Goal: Task Accomplishment & Management: Use online tool/utility

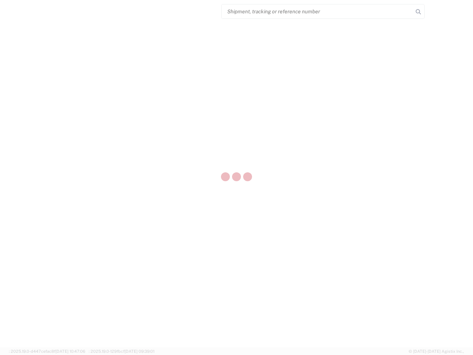
select select "US"
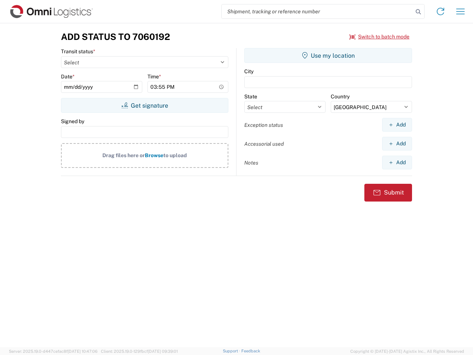
click at [318, 11] on input "search" at bounding box center [317, 11] width 191 height 14
click at [418, 12] on icon at bounding box center [418, 12] width 10 height 10
click at [441, 11] on icon at bounding box center [441, 12] width 12 height 12
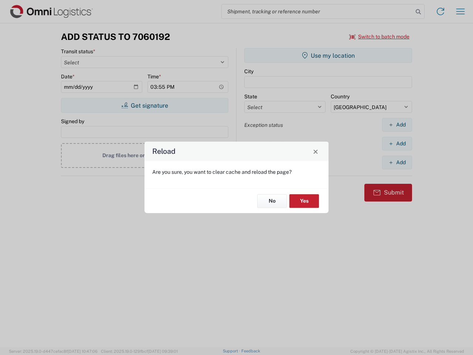
click at [461, 11] on div "Reload Are you sure, you want to clear cache and reload the page? No Yes" at bounding box center [236, 177] width 473 height 355
click at [380, 37] on div "Reload Are you sure, you want to clear cache and reload the page? No Yes" at bounding box center [236, 177] width 473 height 355
click at [145, 105] on div "Reload Are you sure, you want to clear cache and reload the page? No Yes" at bounding box center [236, 177] width 473 height 355
click at [328, 55] on div "Reload Are you sure, you want to clear cache and reload the page? No Yes" at bounding box center [236, 177] width 473 height 355
click at [397, 125] on div "Reload Are you sure, you want to clear cache and reload the page? No Yes" at bounding box center [236, 177] width 473 height 355
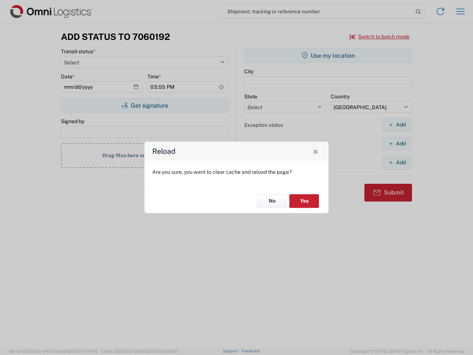
click at [397, 143] on div "Reload Are you sure, you want to clear cache and reload the page? No Yes" at bounding box center [236, 177] width 473 height 355
click at [397, 162] on div "Reload Are you sure, you want to clear cache and reload the page? No Yes" at bounding box center [236, 177] width 473 height 355
